Goal: Task Accomplishment & Management: Manage account settings

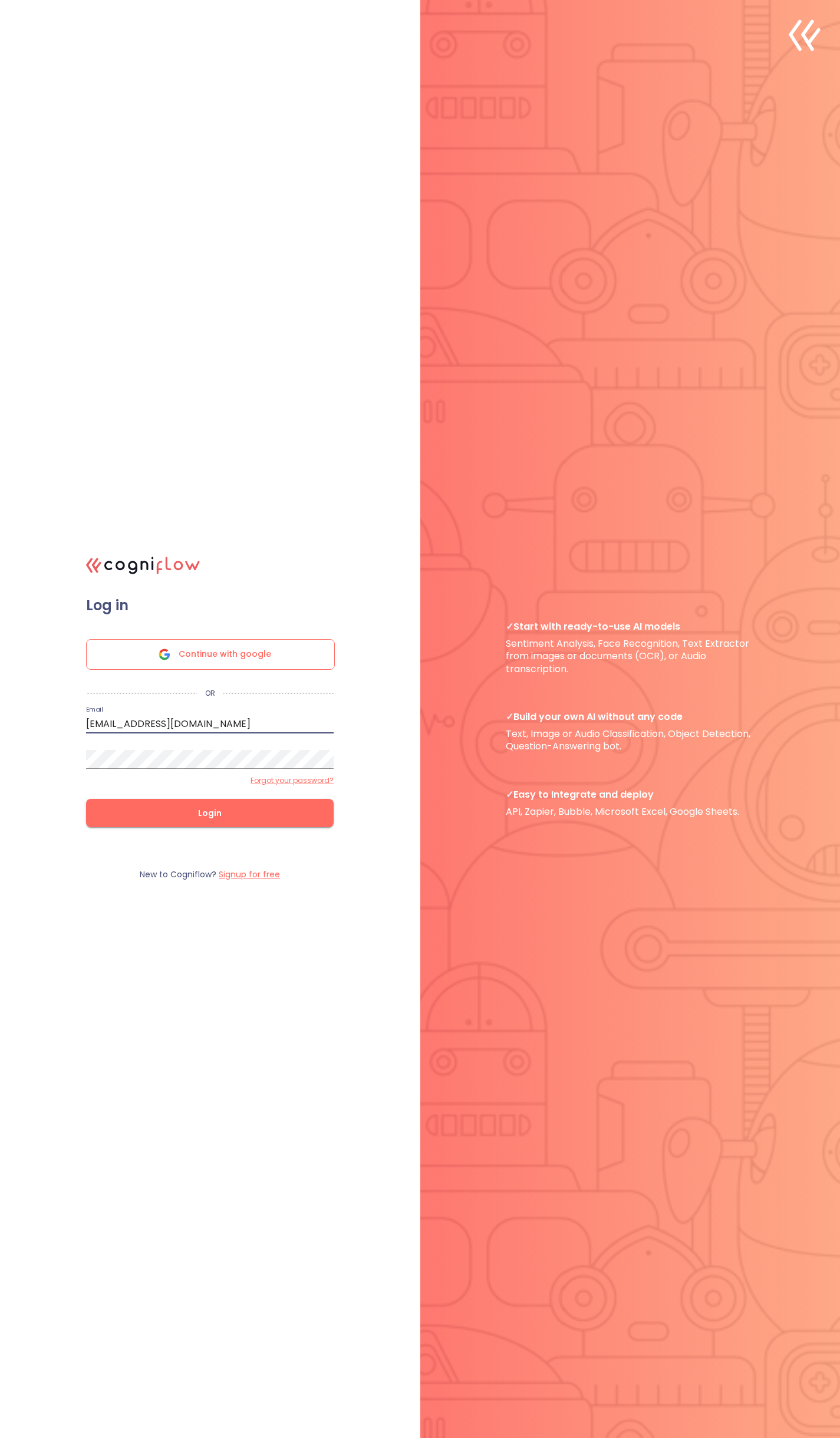
type input "[EMAIL_ADDRESS][DOMAIN_NAME]"
click at [210, 812] on button "Login" at bounding box center [210, 813] width 248 height 28
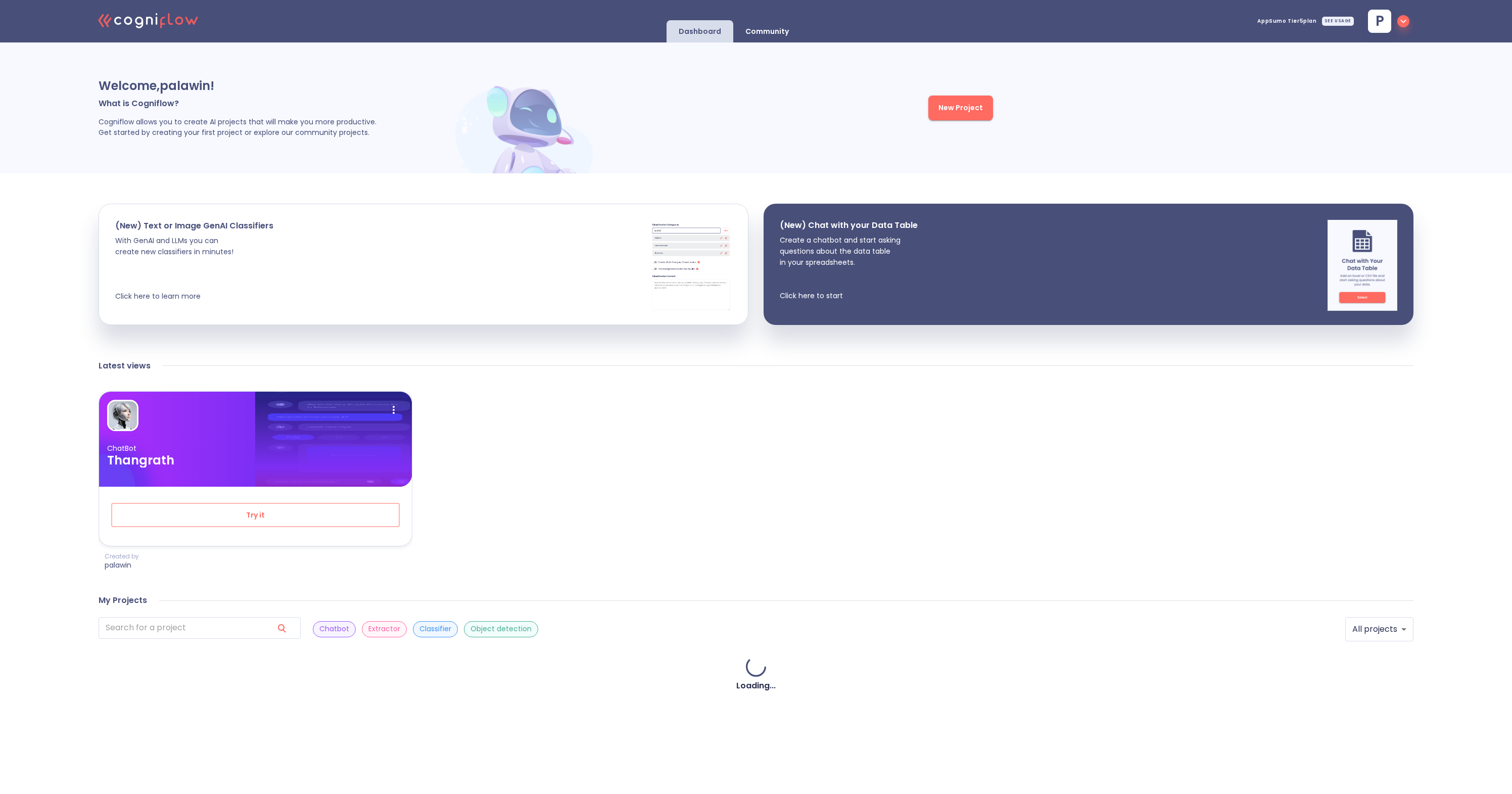
click at [720, 22] on div "SEE USAGE" at bounding box center [1338, 21] width 32 height 9
click at [720, 27] on span "p" at bounding box center [1386, 21] width 45 height 23
click at [720, 127] on span "Settings" at bounding box center [1332, 131] width 146 height 9
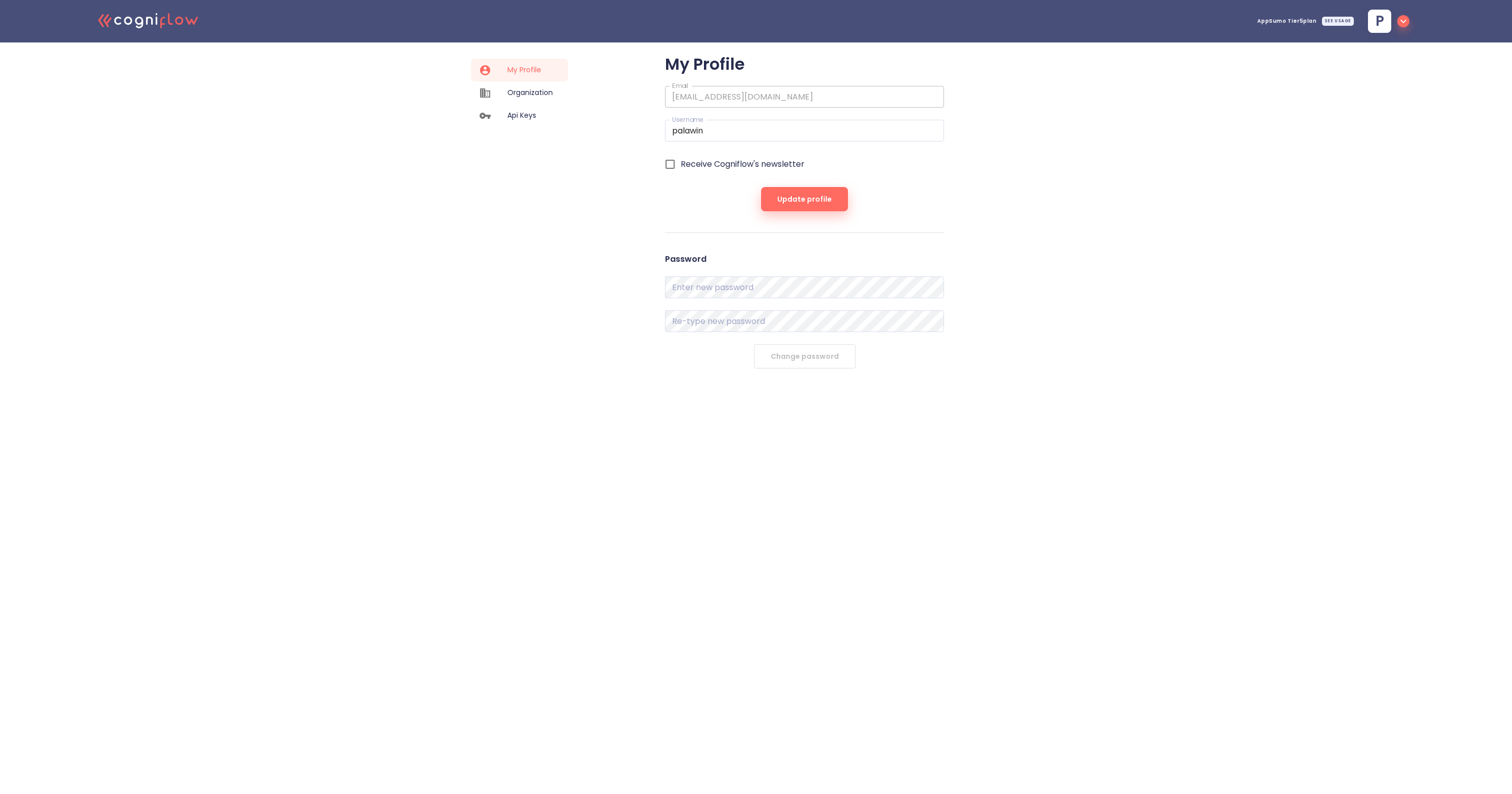
click at [553, 88] on div "Organization" at bounding box center [519, 93] width 97 height 23
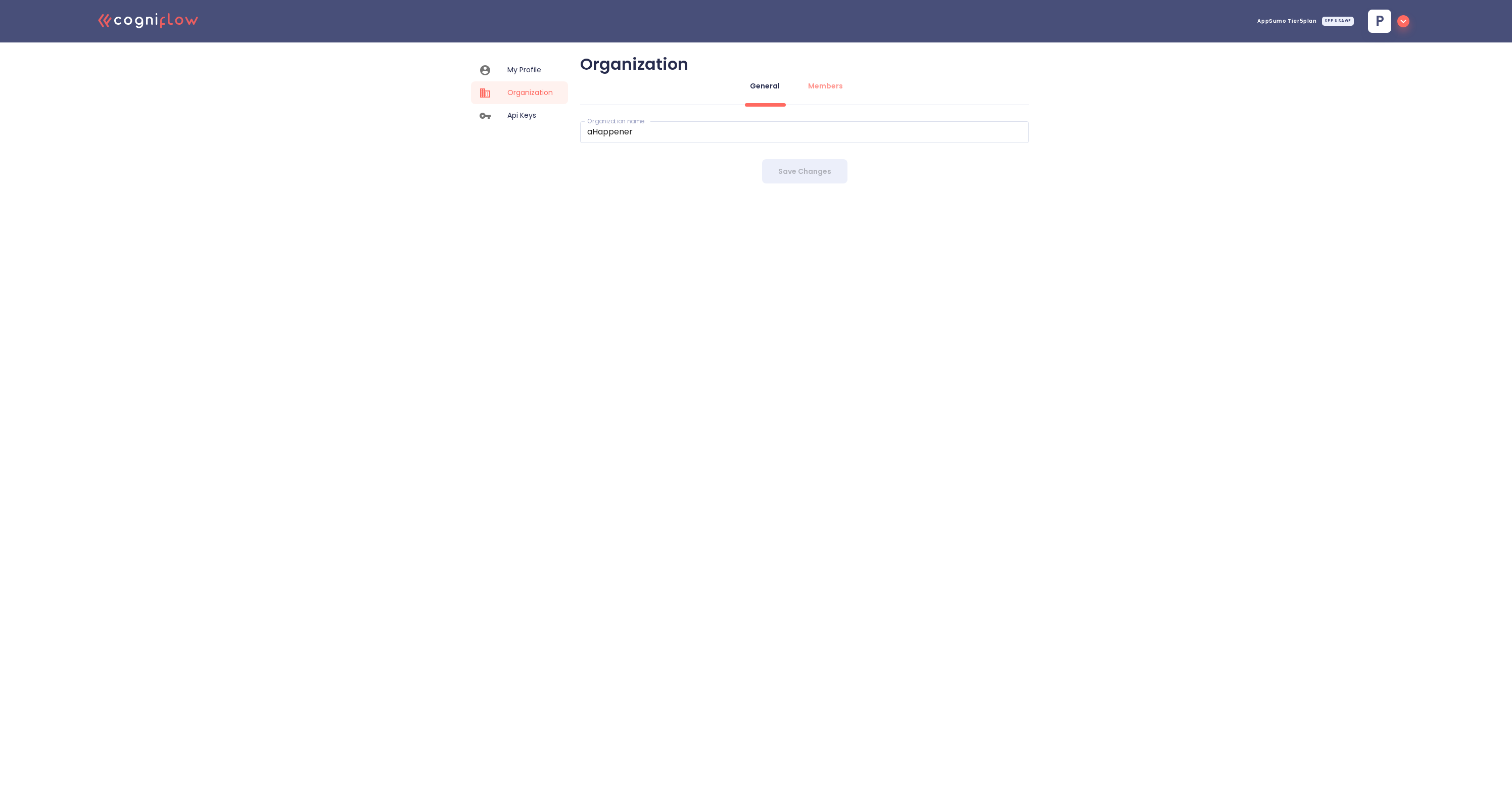
click at [529, 117] on span "Api Keys" at bounding box center [529, 116] width 45 height 11
click at [531, 90] on span "Organization" at bounding box center [529, 93] width 45 height 11
click at [532, 68] on span "My Profile" at bounding box center [529, 70] width 45 height 11
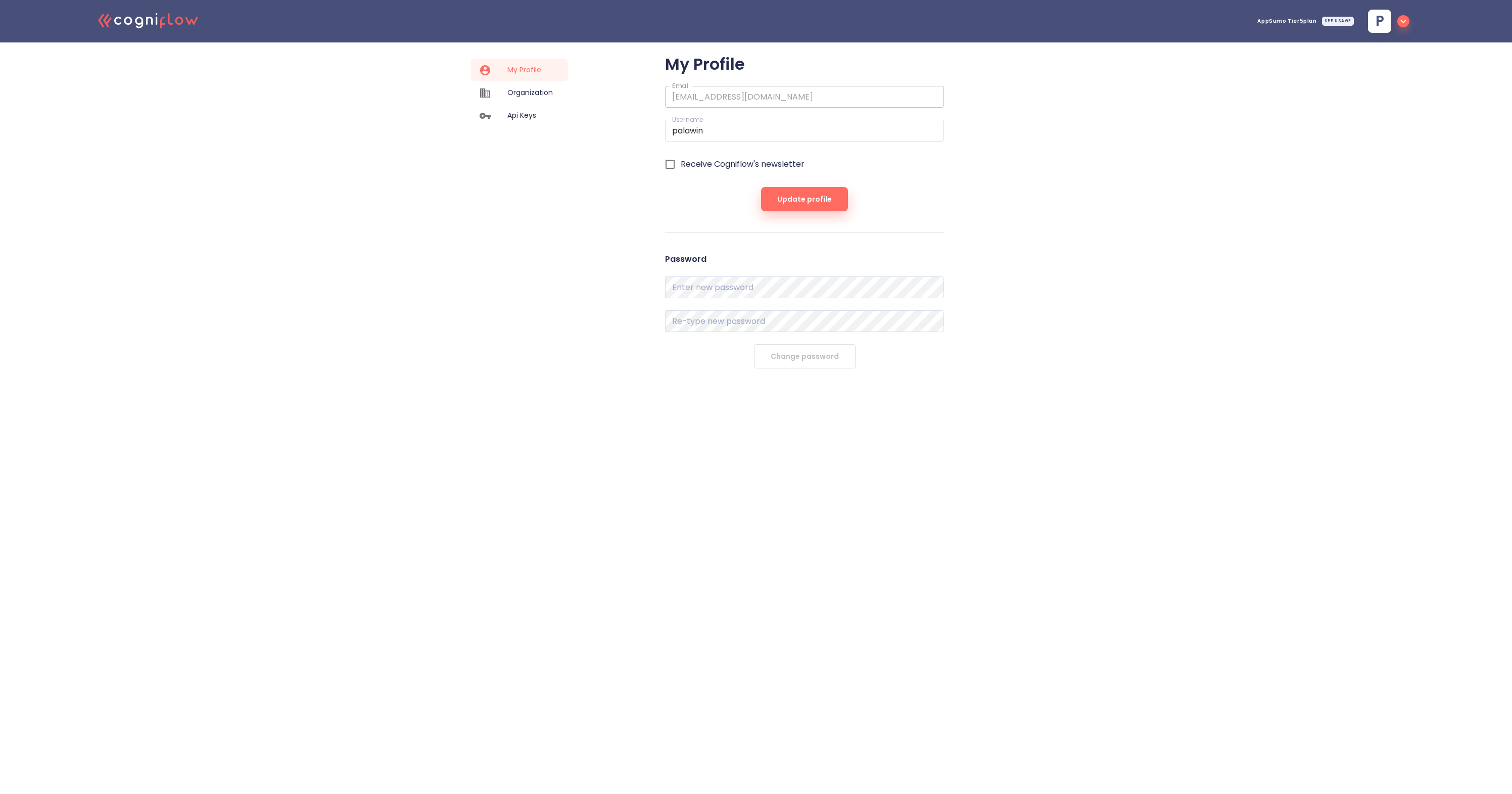
click at [525, 114] on span "Api Keys" at bounding box center [529, 116] width 45 height 11
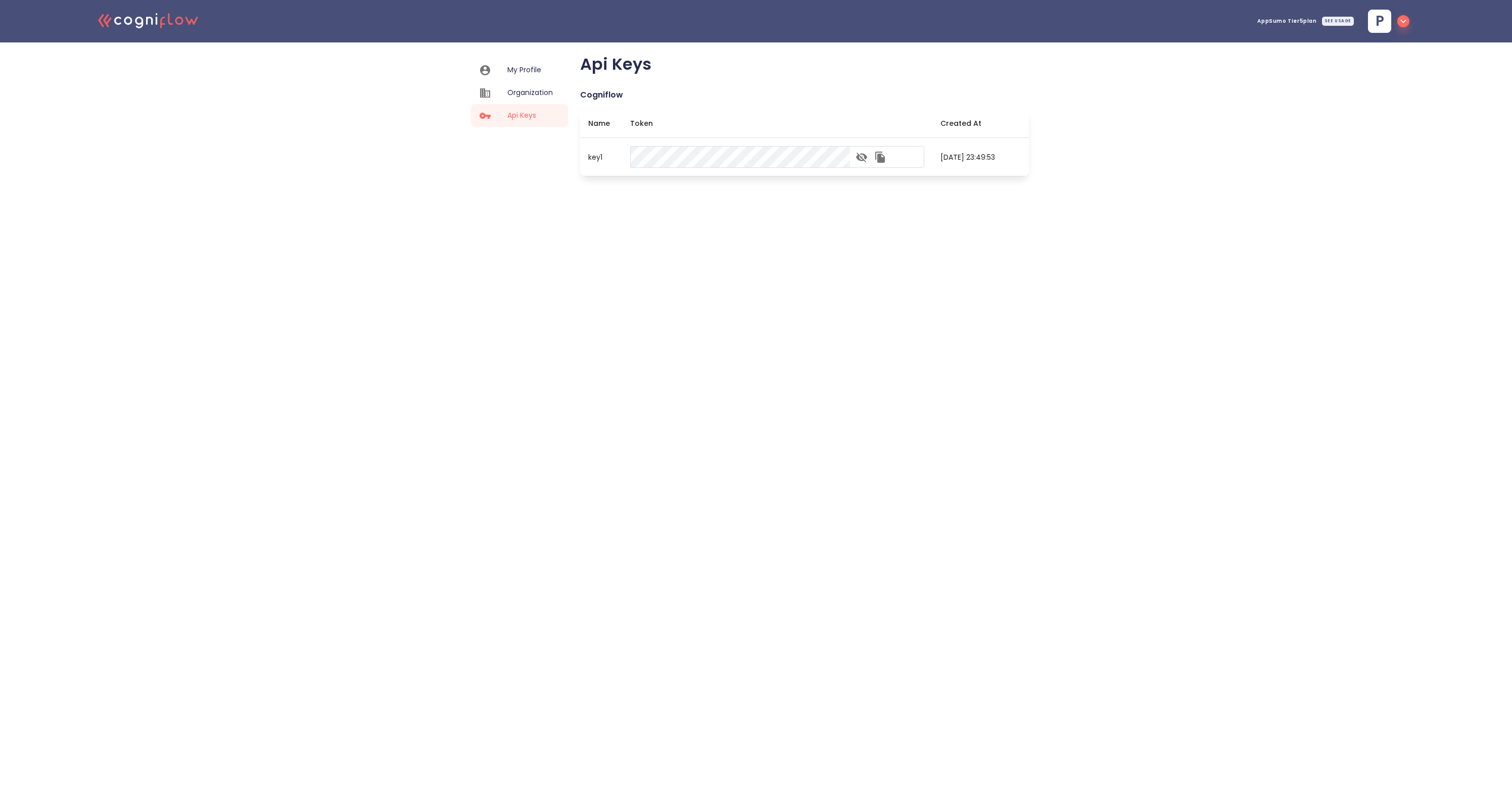
click at [531, 74] on span "My Profile" at bounding box center [529, 70] width 45 height 11
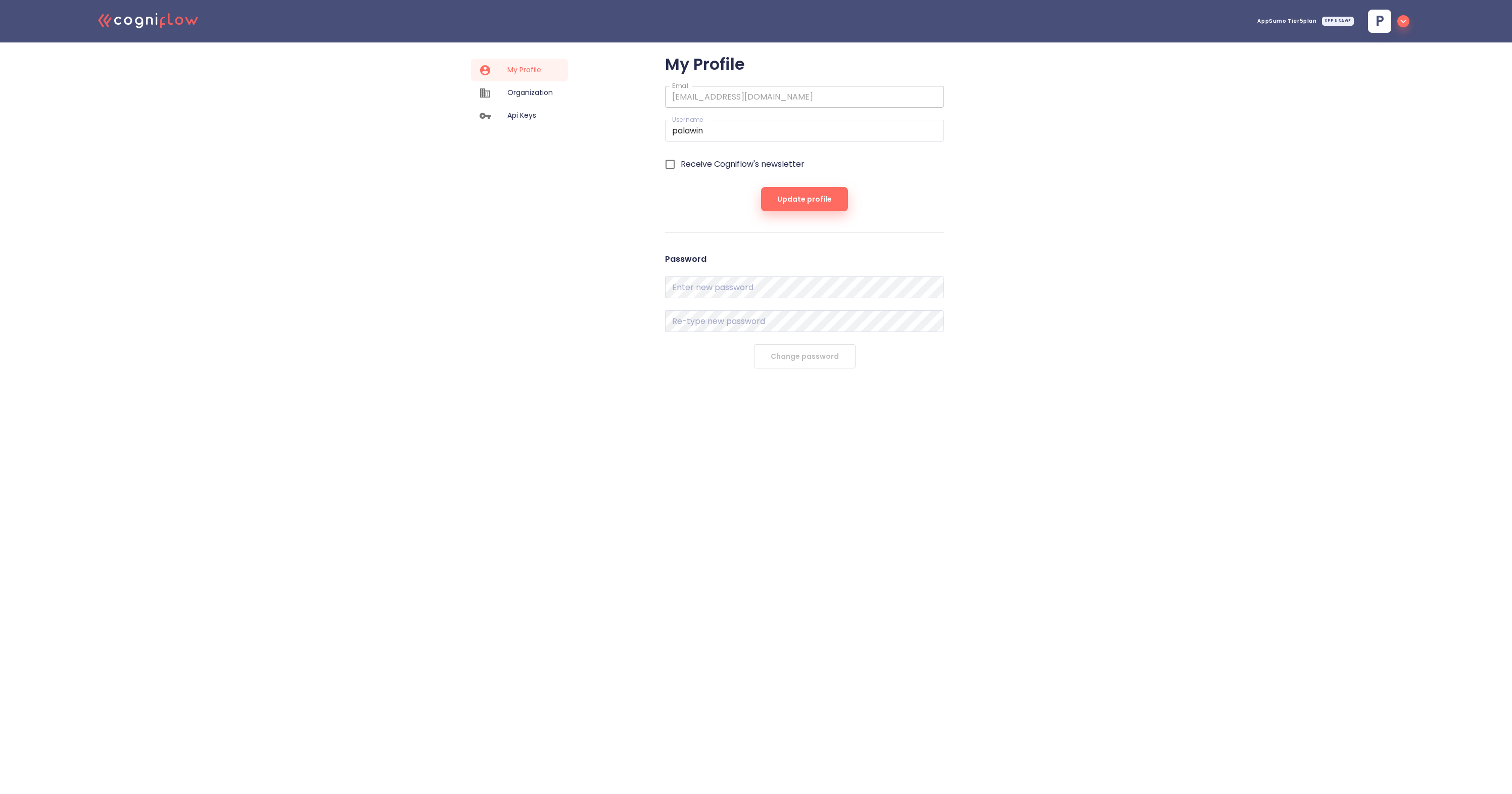
click at [720, 23] on icon "button" at bounding box center [1403, 21] width 12 height 12
click at [720, 212] on div at bounding box center [756, 397] width 1512 height 794
click at [531, 89] on span "Organization" at bounding box center [529, 93] width 45 height 11
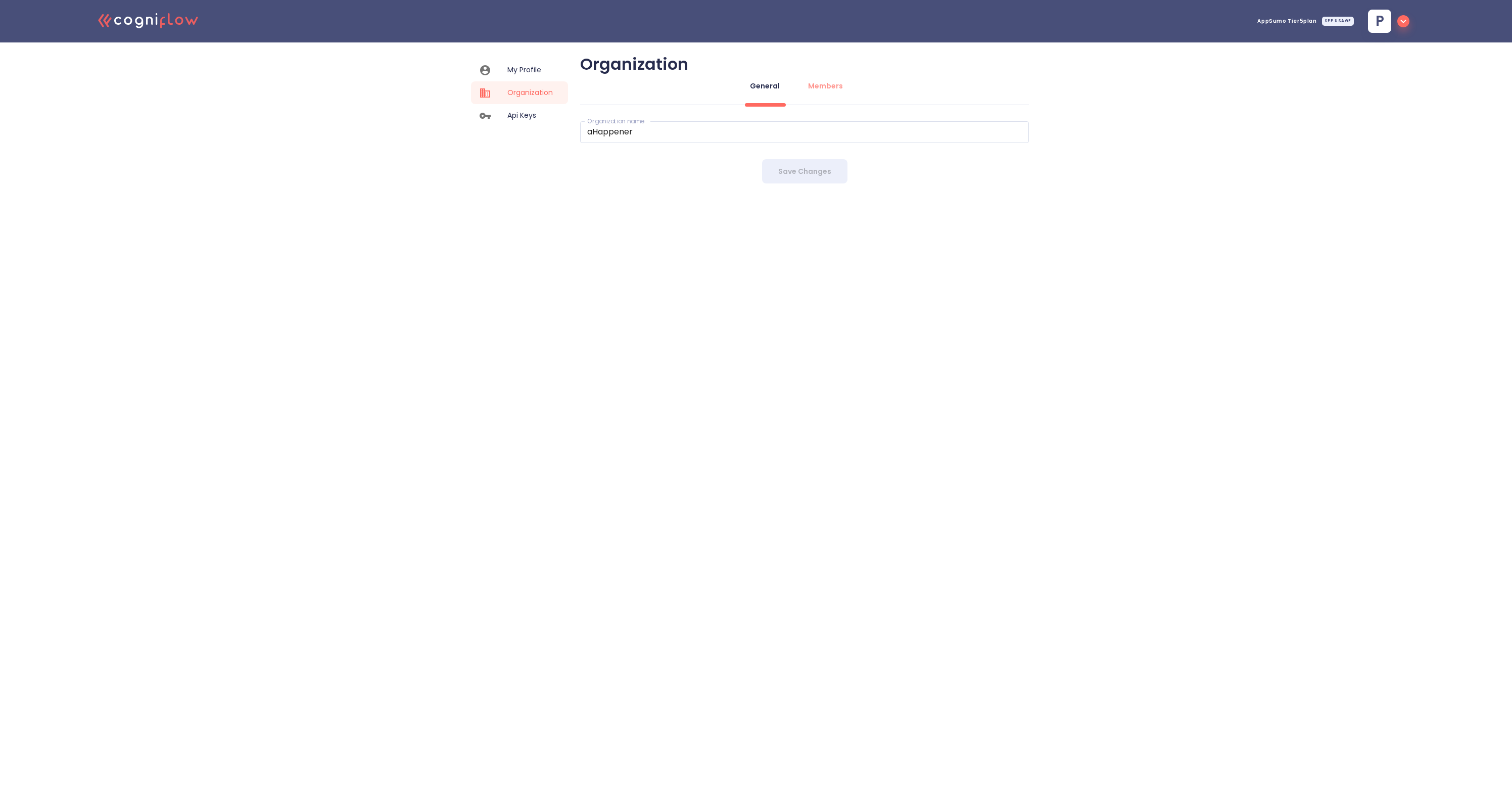
click at [525, 118] on span "Api Keys" at bounding box center [529, 116] width 45 height 11
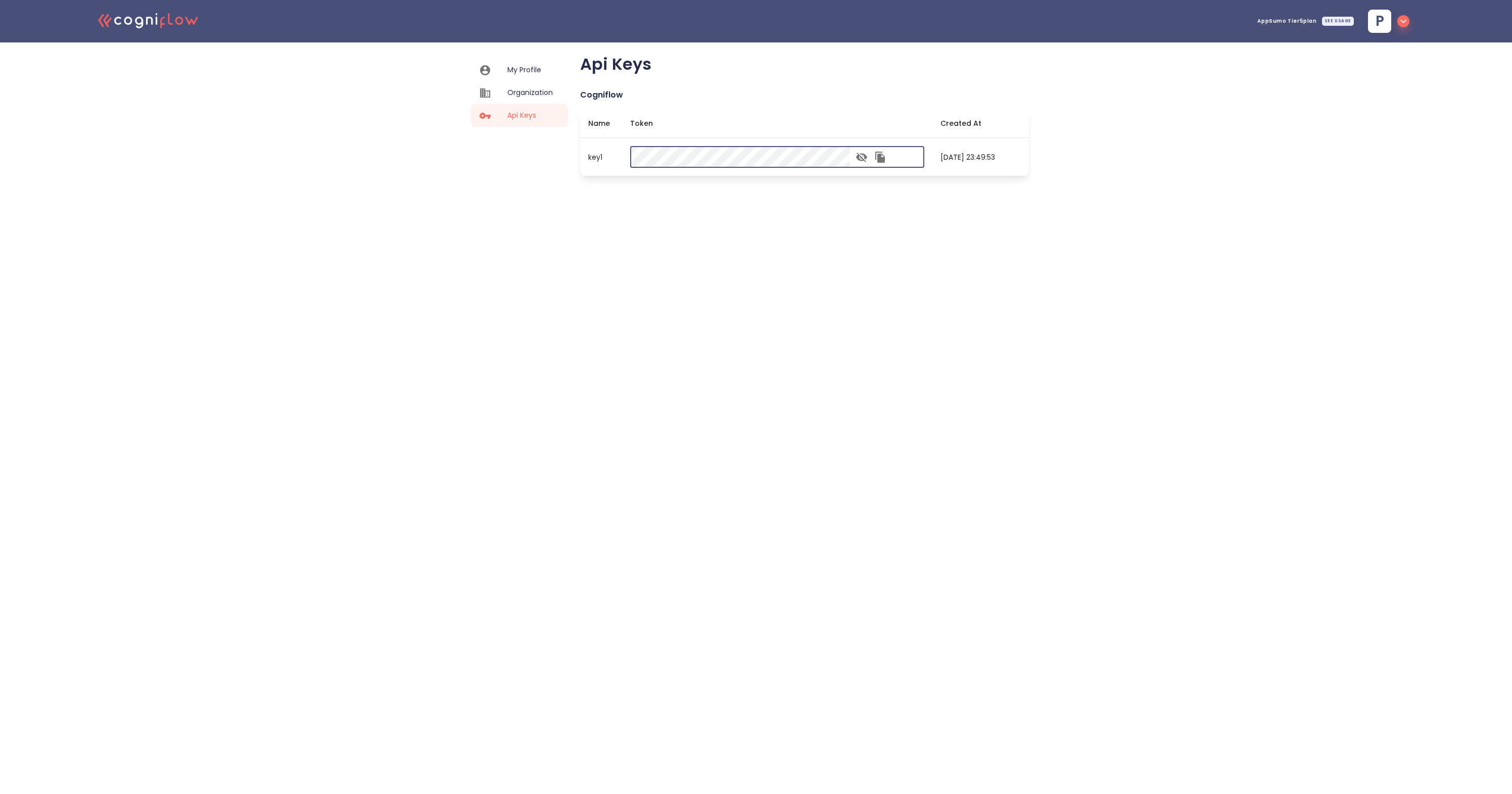
click at [720, 110] on th "Token" at bounding box center [777, 123] width 310 height 29
click at [687, 188] on html ".cls-1{fill:#141624;}.cls-2{fill:#eb5e60;}.cls-3{fill:none;stroke:#eb5e60;strok…" at bounding box center [756, 94] width 1512 height 188
click at [514, 75] on span "My Profile" at bounding box center [529, 70] width 45 height 11
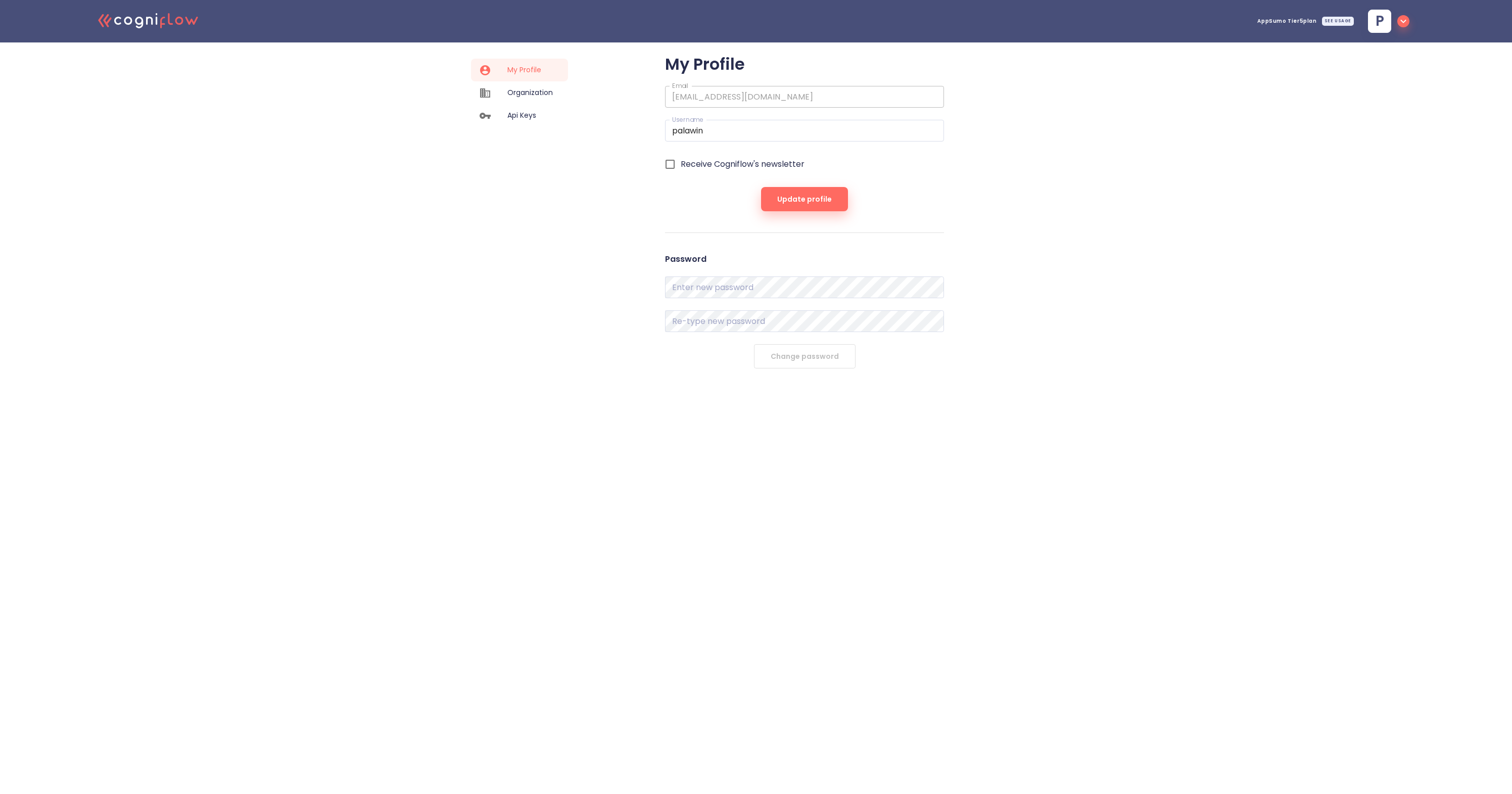
click at [167, 20] on icon ".cls-1{fill:#141624;}.cls-2{fill:#eb5e60;}.cls-3{fill:none;stroke:#eb5e60;strok…" at bounding box center [148, 20] width 111 height 31
